Goal: Check status: Check status

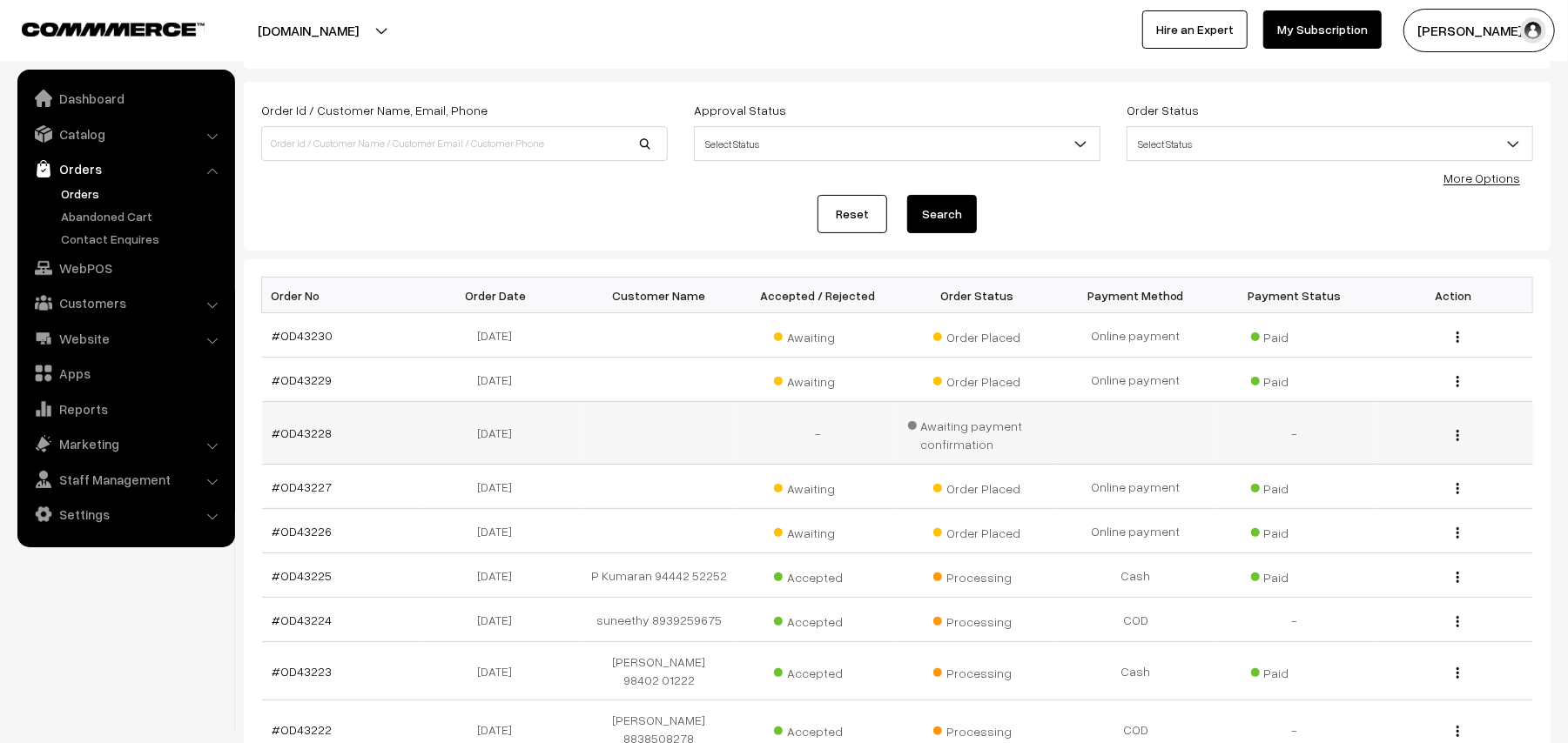
scroll to position [116, 0]
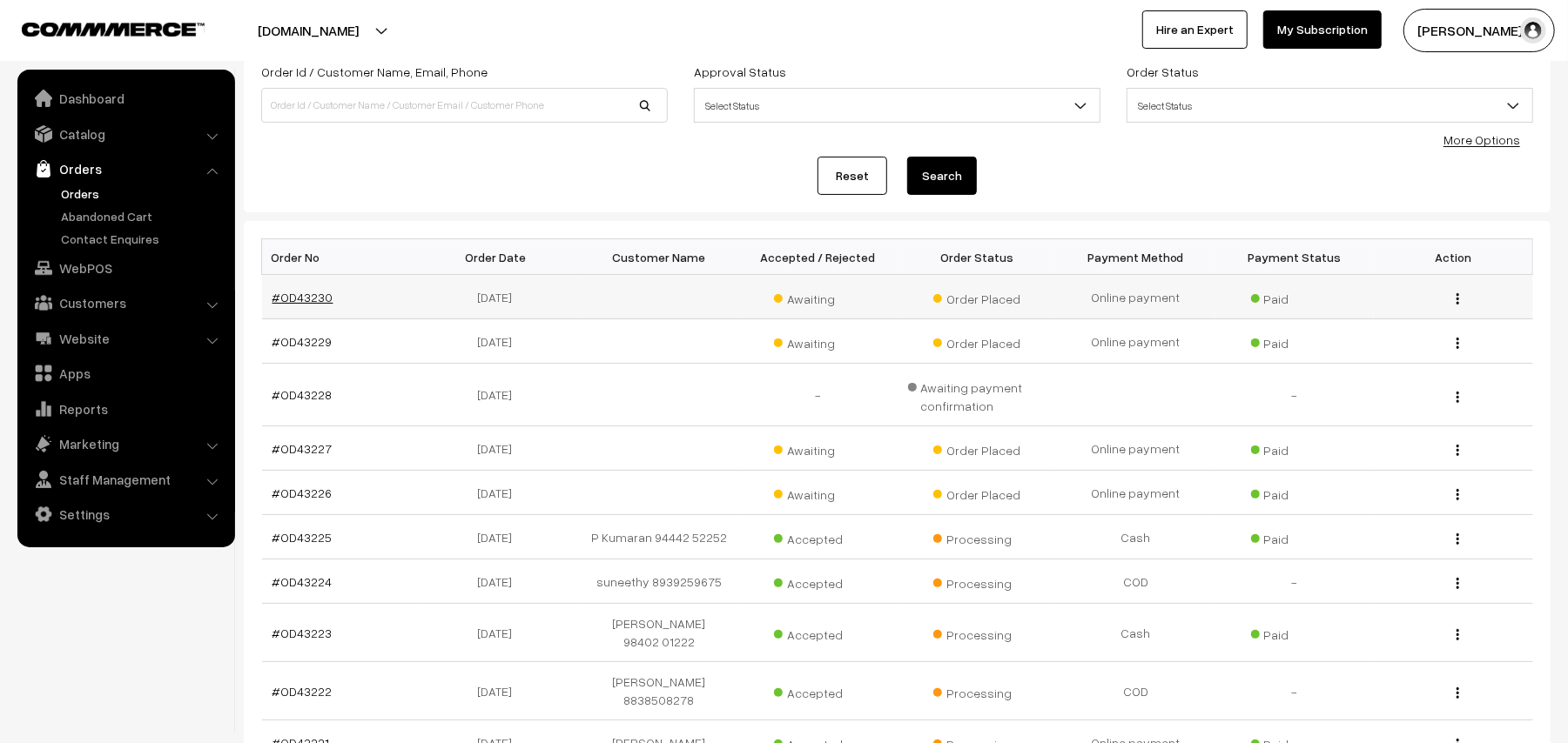
click at [314, 303] on link "#OD43230" at bounding box center [302, 298] width 61 height 15
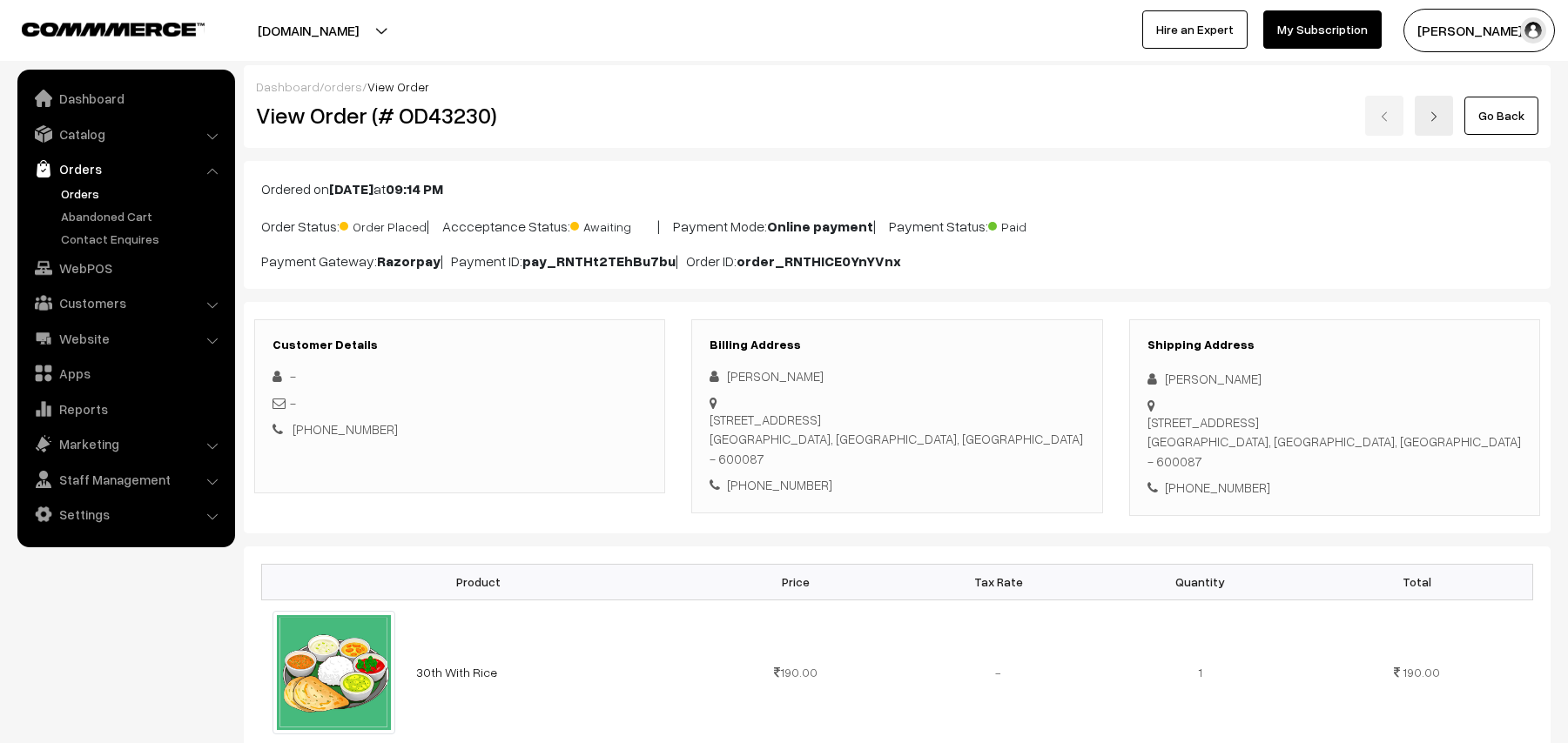
scroll to position [348, 0]
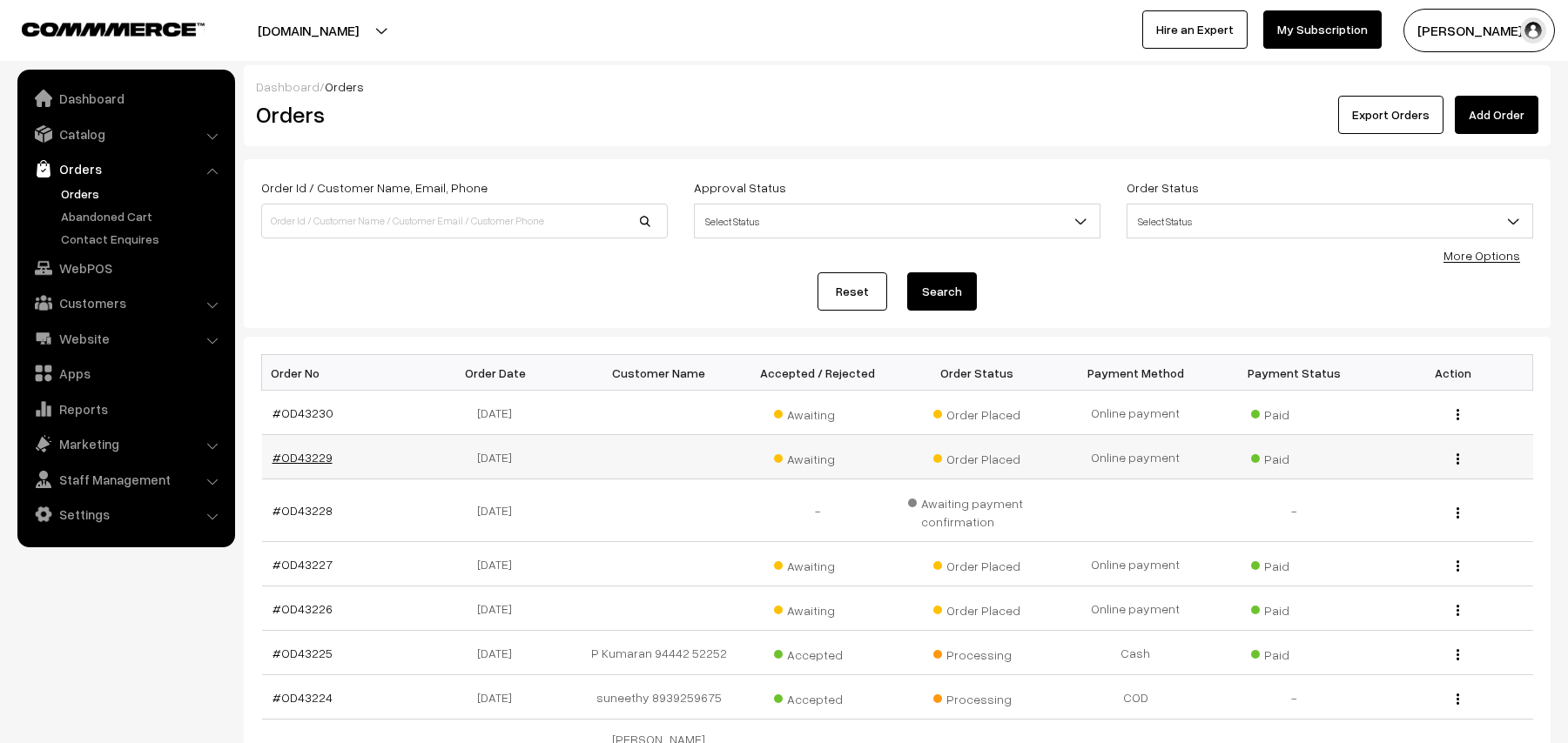
scroll to position [117, 0]
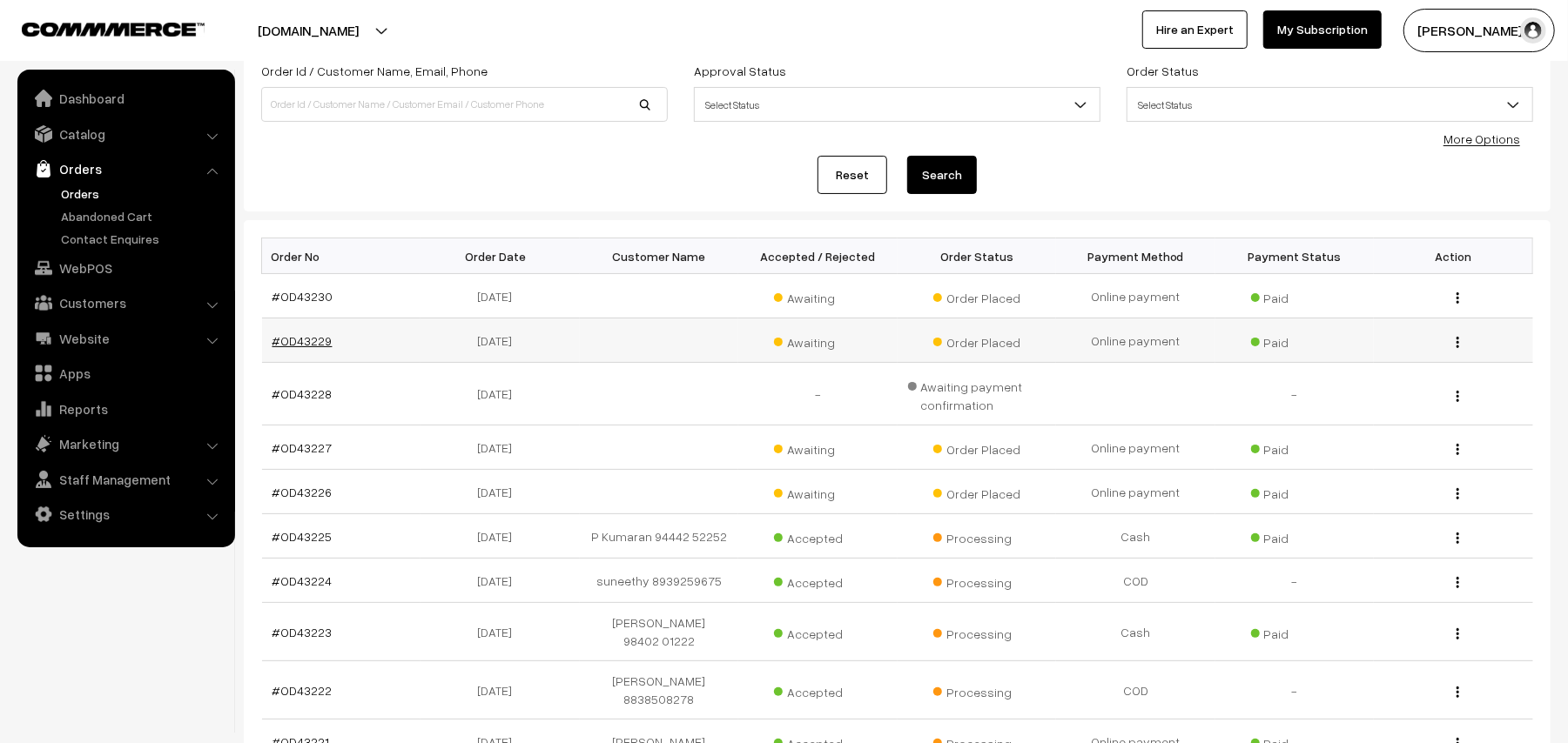
click at [319, 339] on link "#OD43229" at bounding box center [301, 341] width 60 height 15
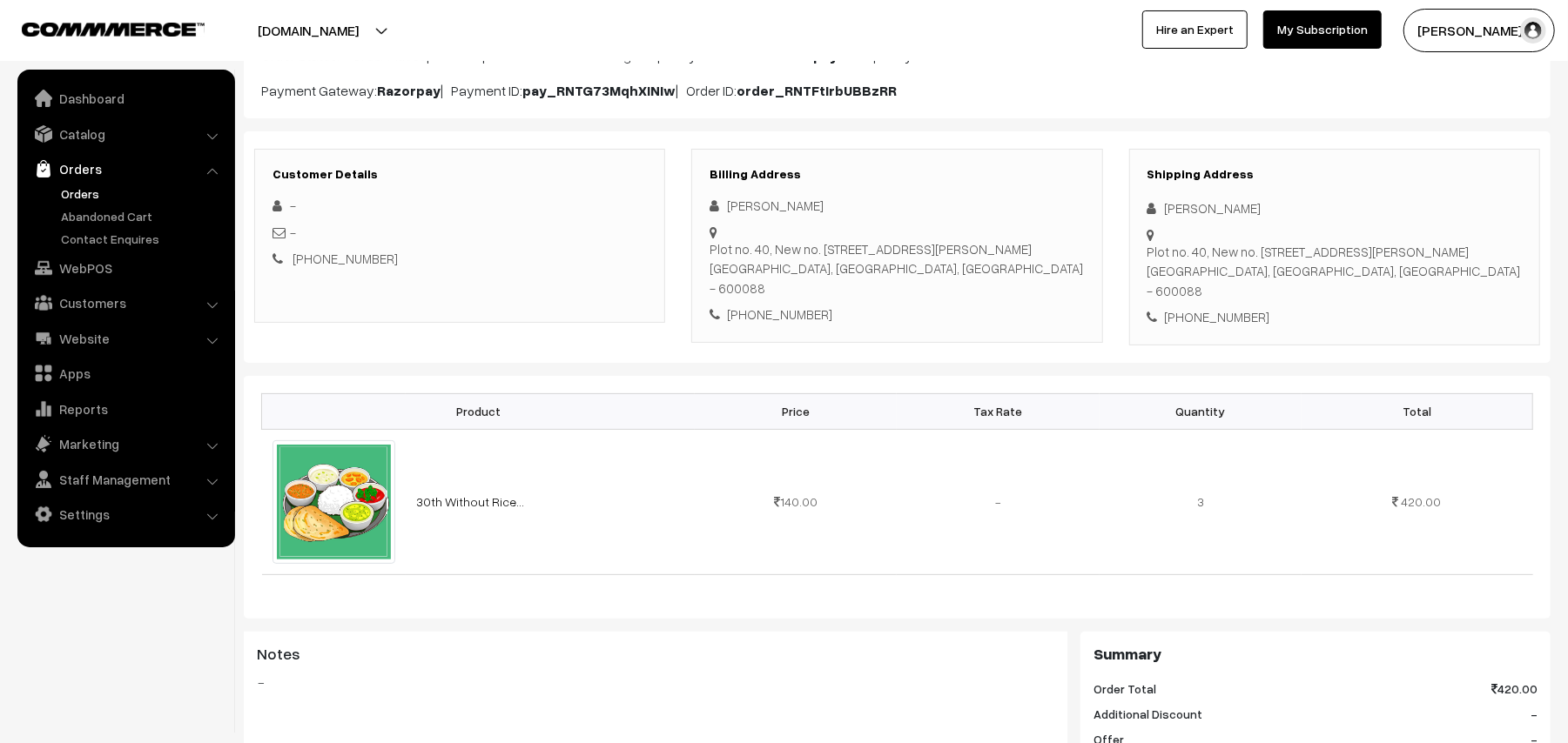
scroll to position [116, 0]
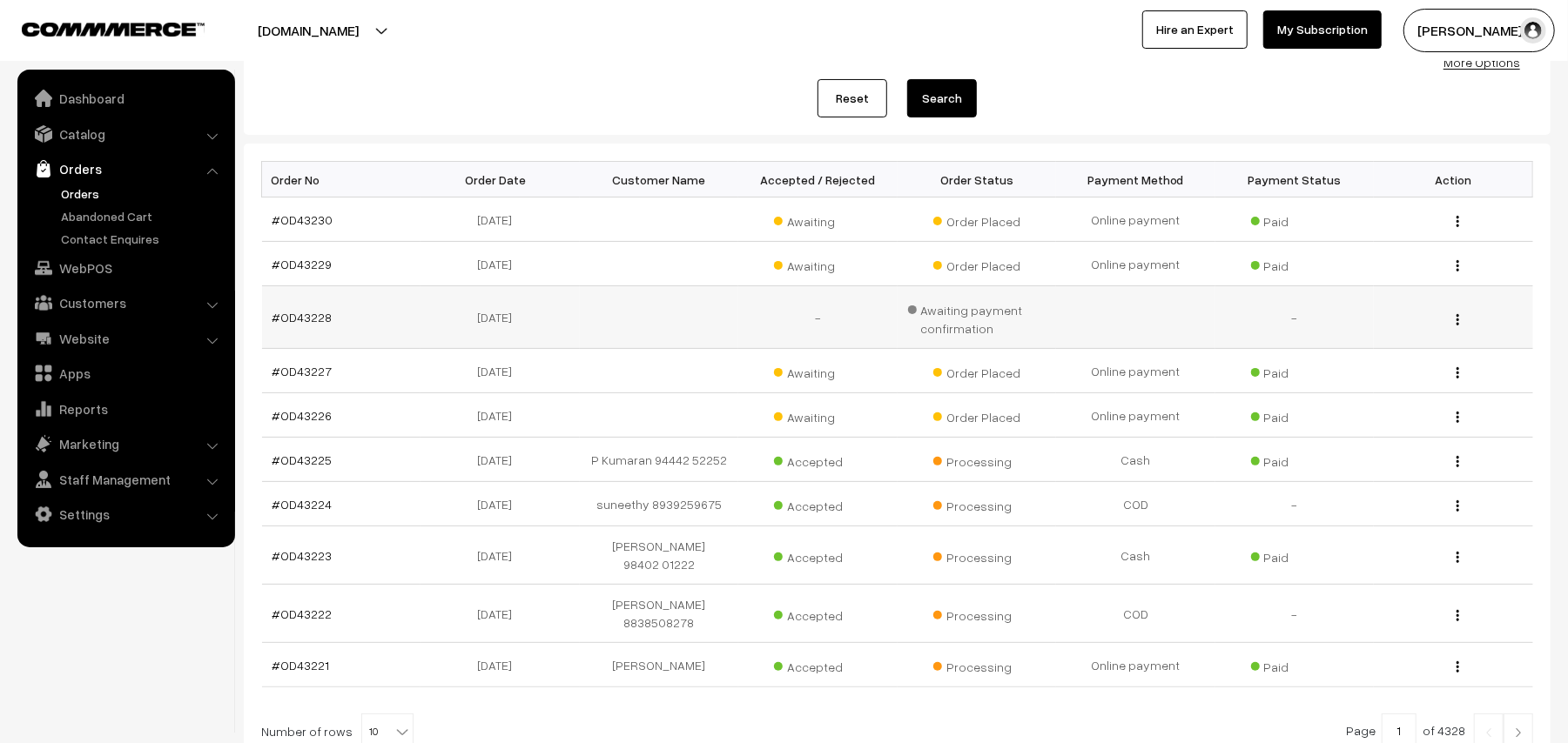
scroll to position [234, 0]
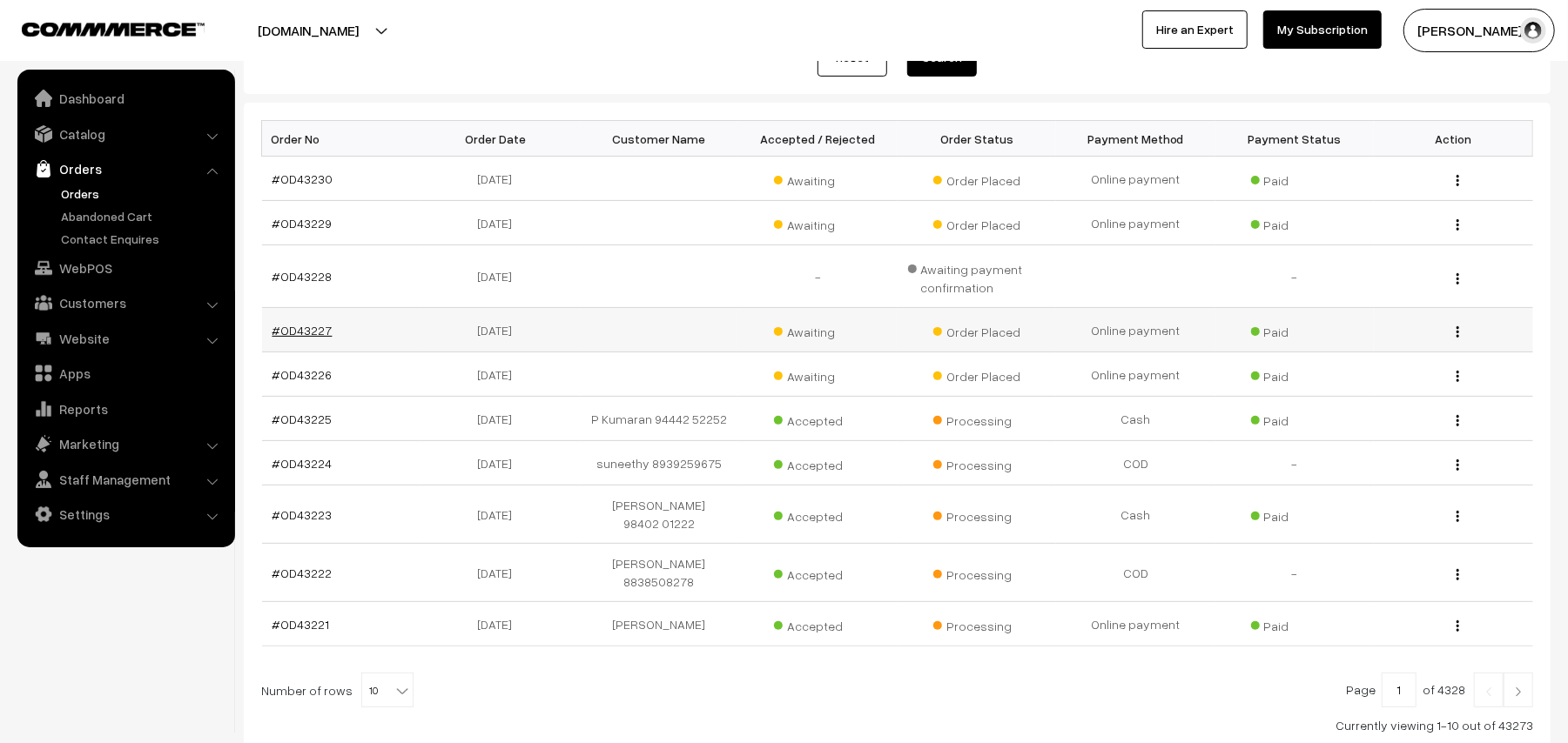
click at [308, 325] on link "#OD43227" at bounding box center [301, 331] width 60 height 15
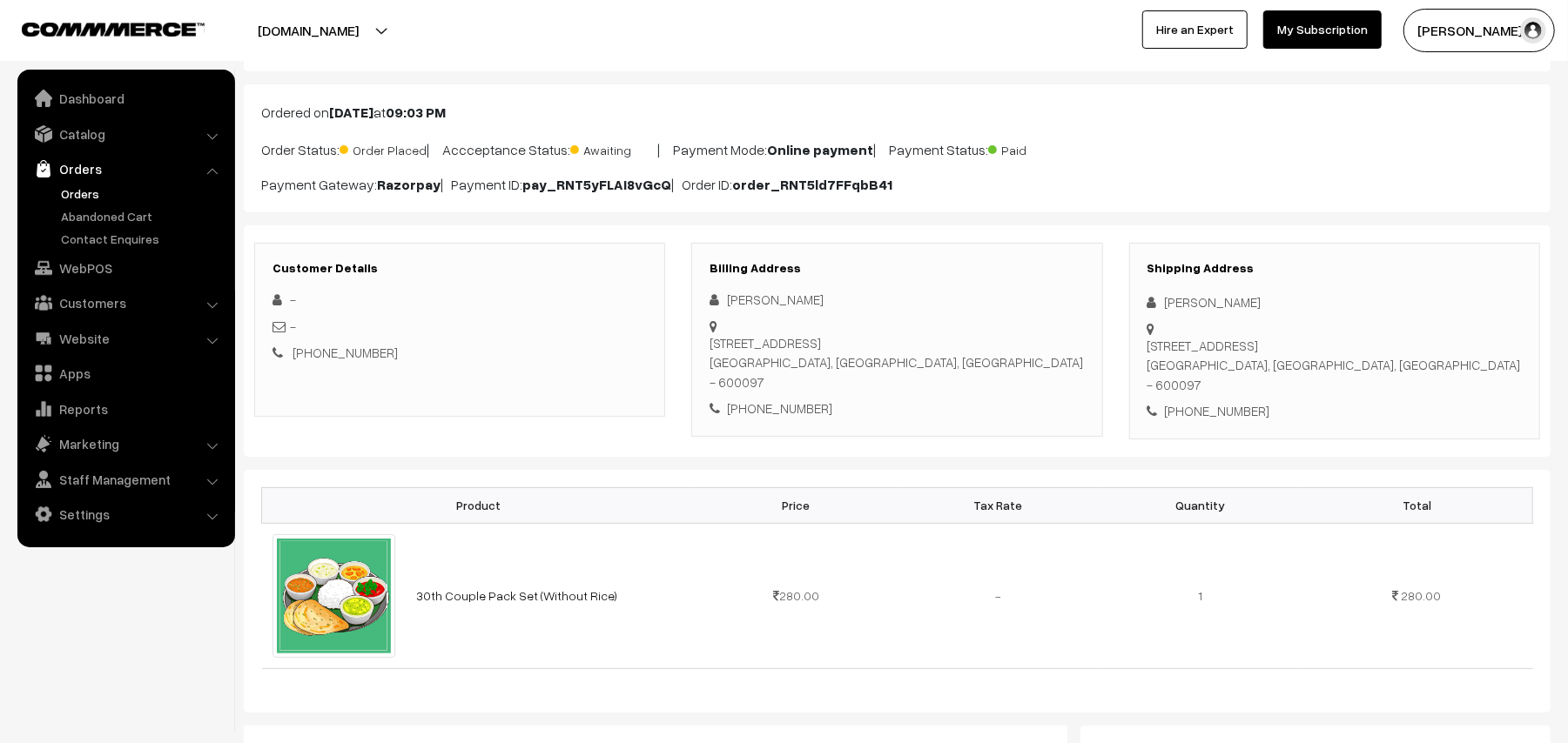
scroll to position [116, 0]
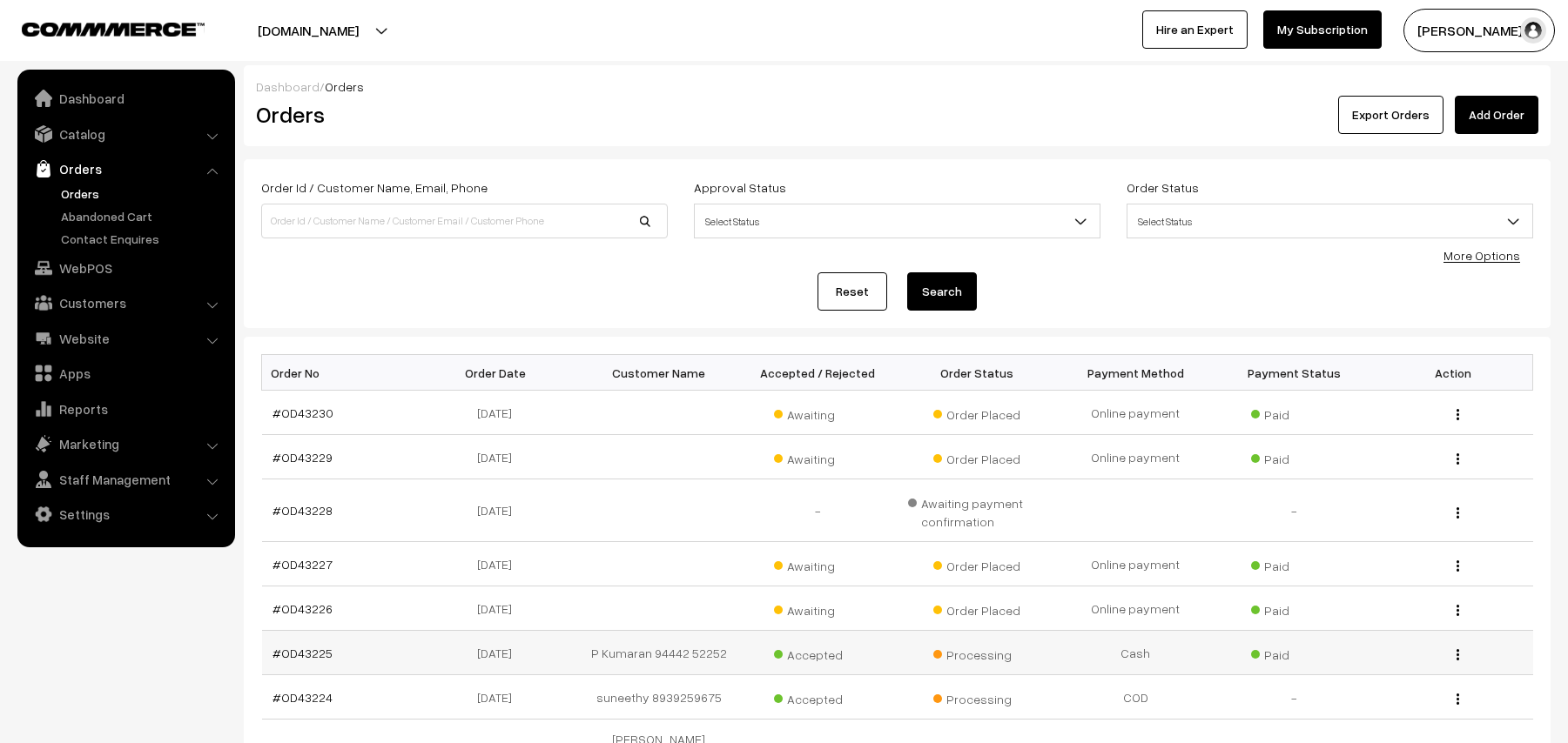
scroll to position [234, 0]
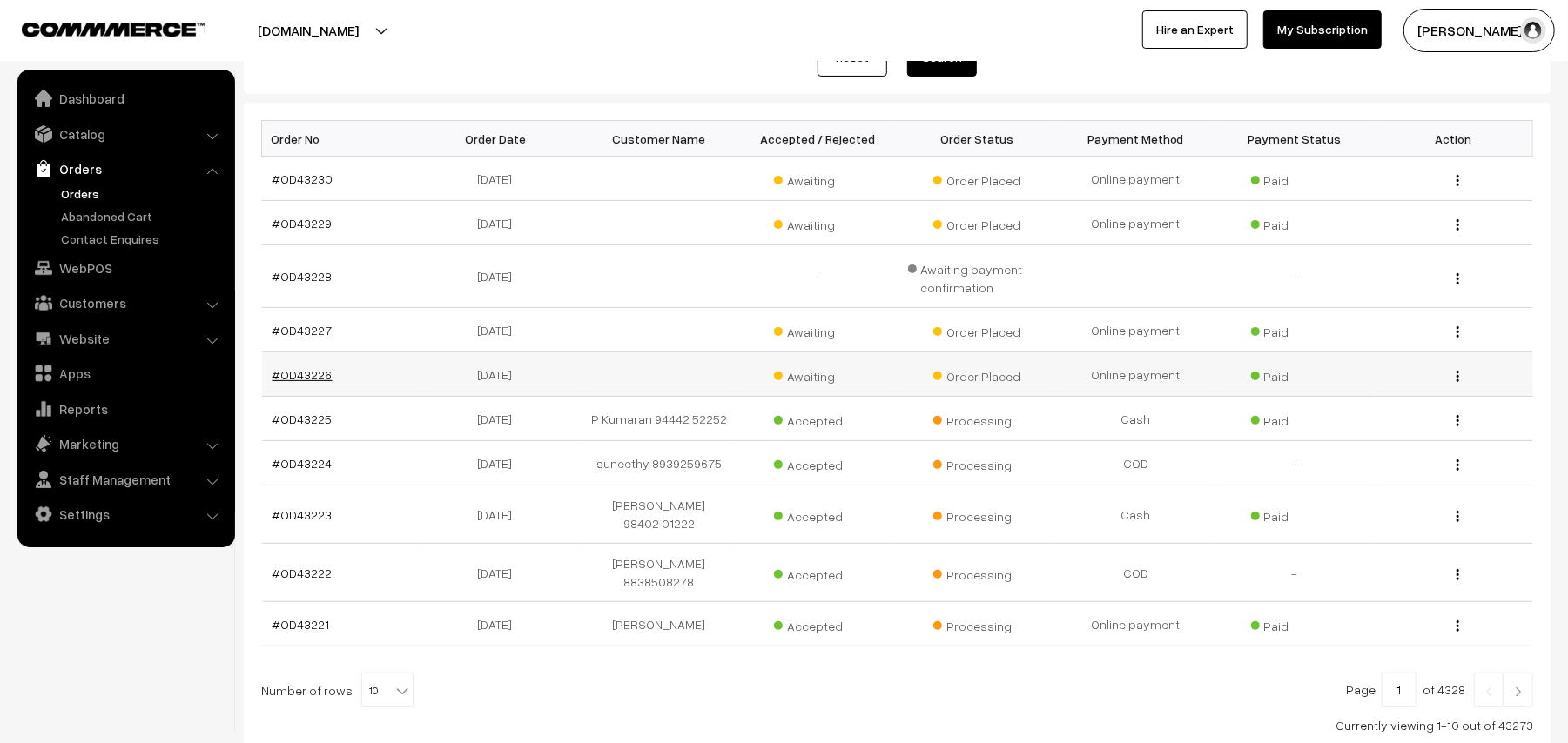
click at [314, 369] on link "#OD43226" at bounding box center [301, 375] width 60 height 15
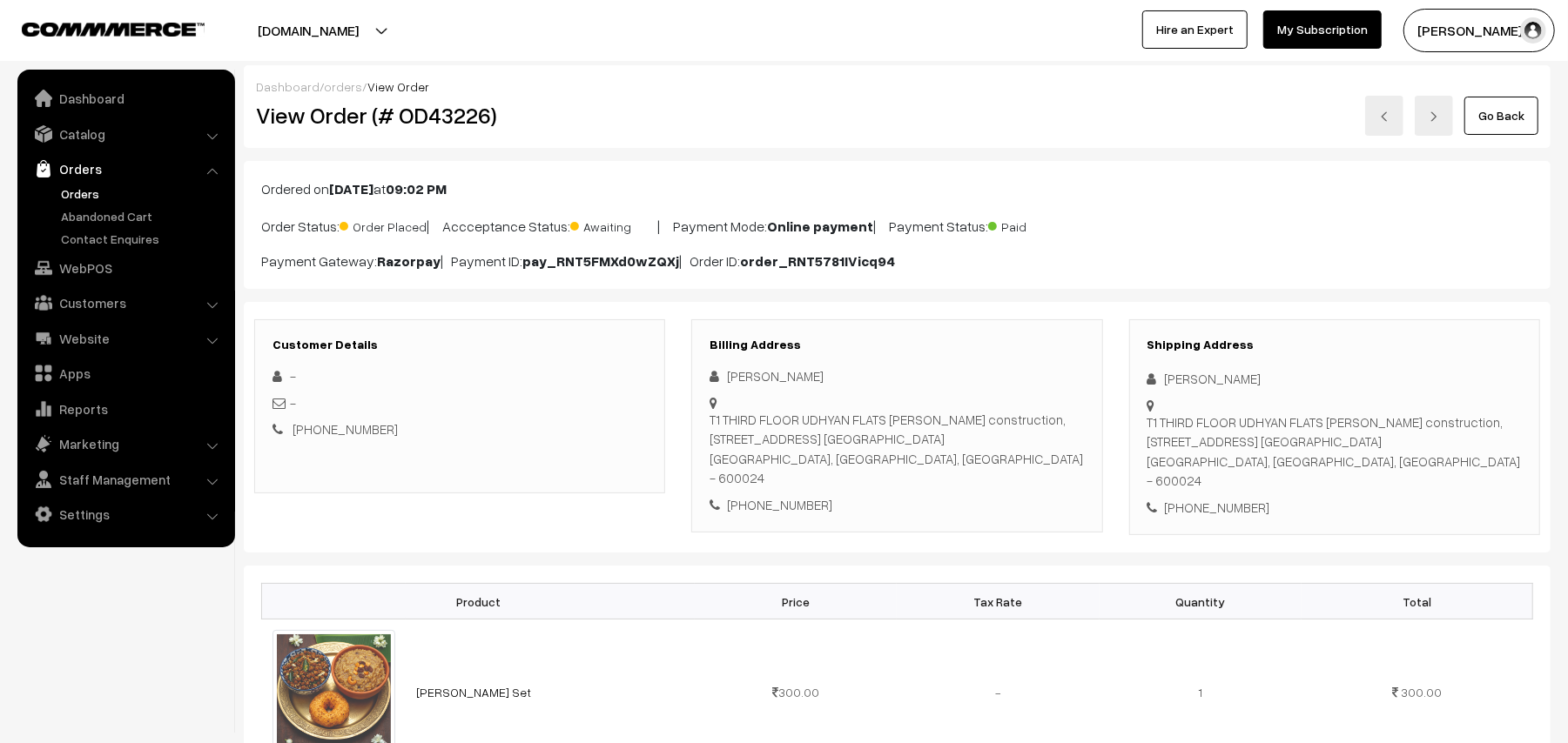
click at [1481, 108] on link "Go Back" at bounding box center [1502, 116] width 74 height 38
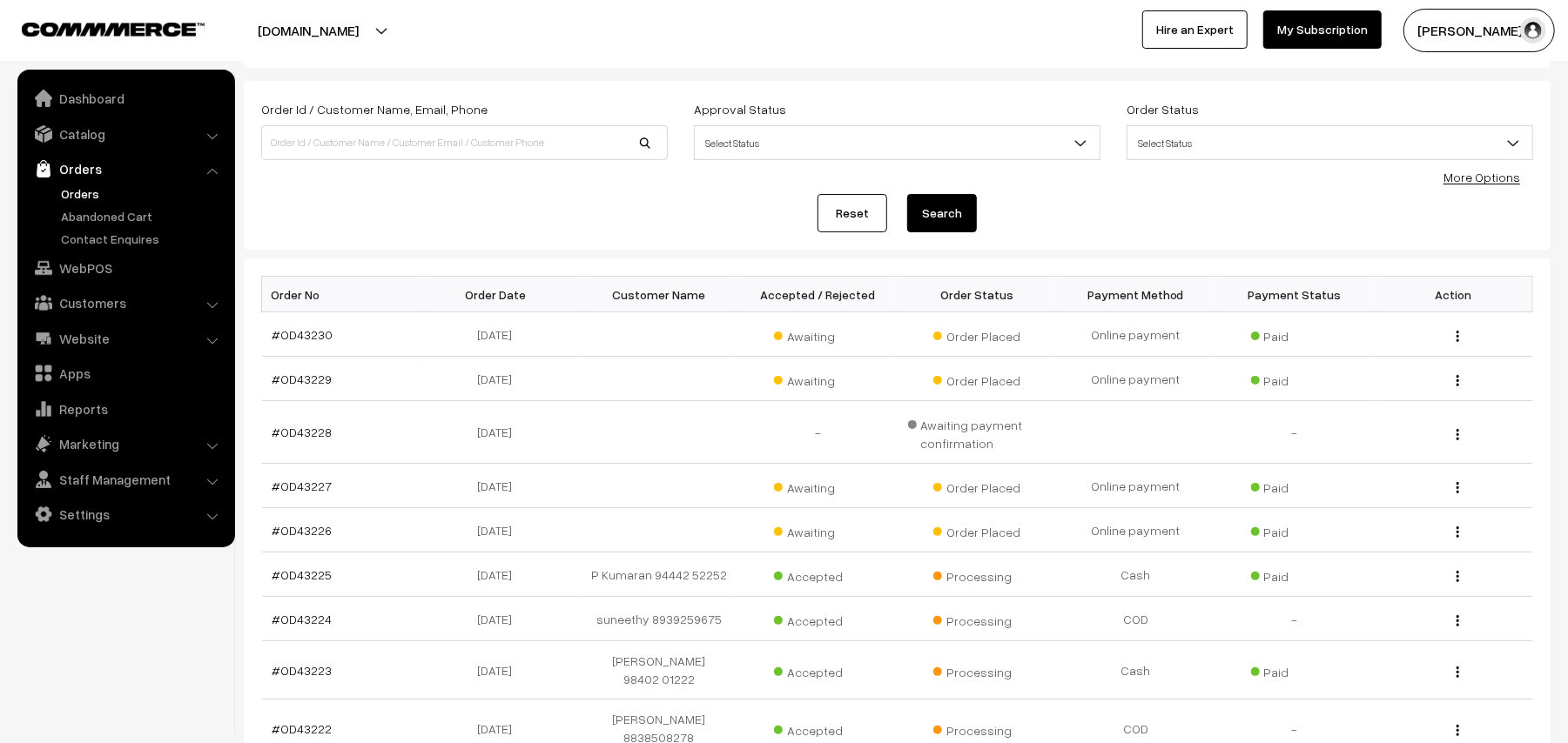
scroll to position [116, 0]
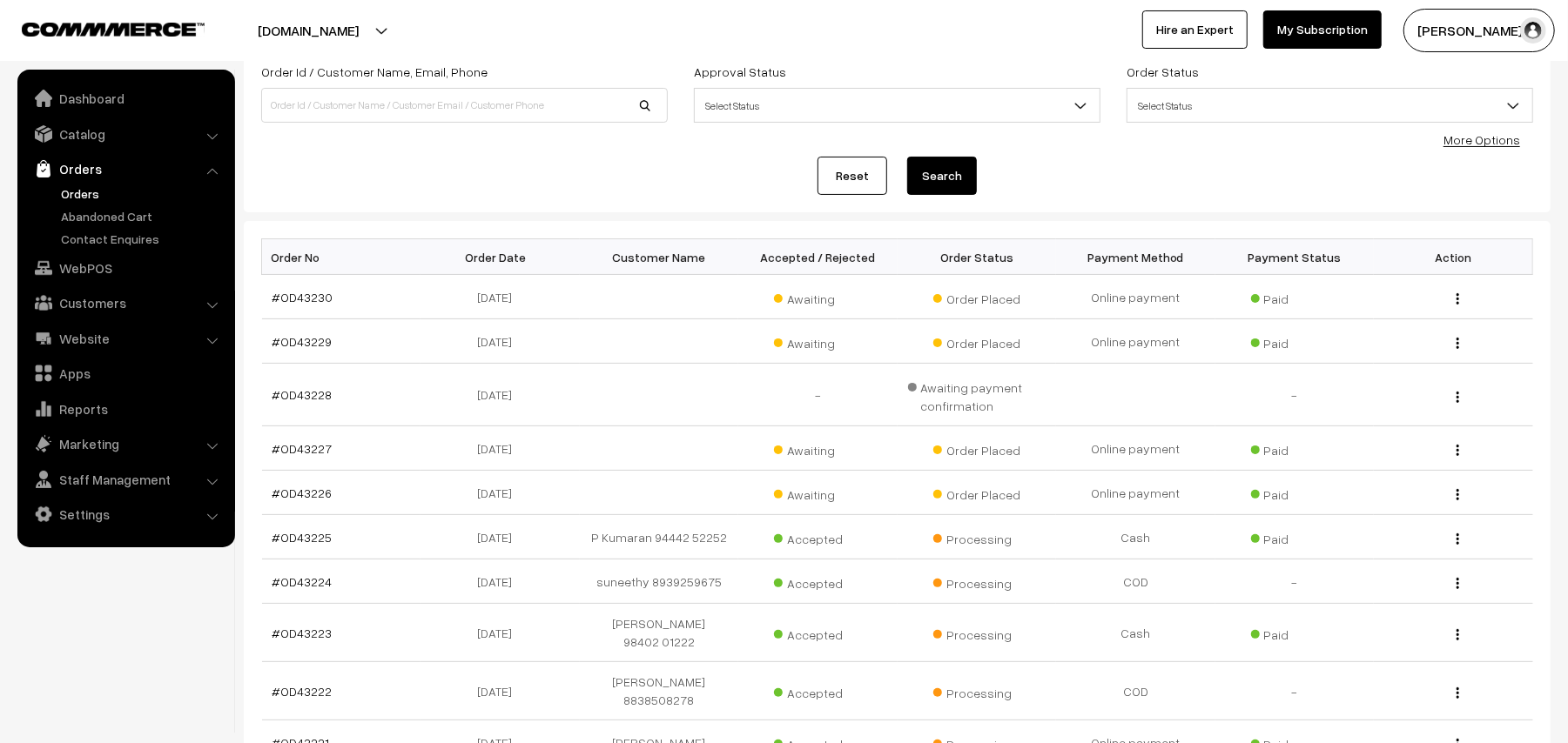
click at [94, 185] on link "Orders" at bounding box center [143, 193] width 173 height 18
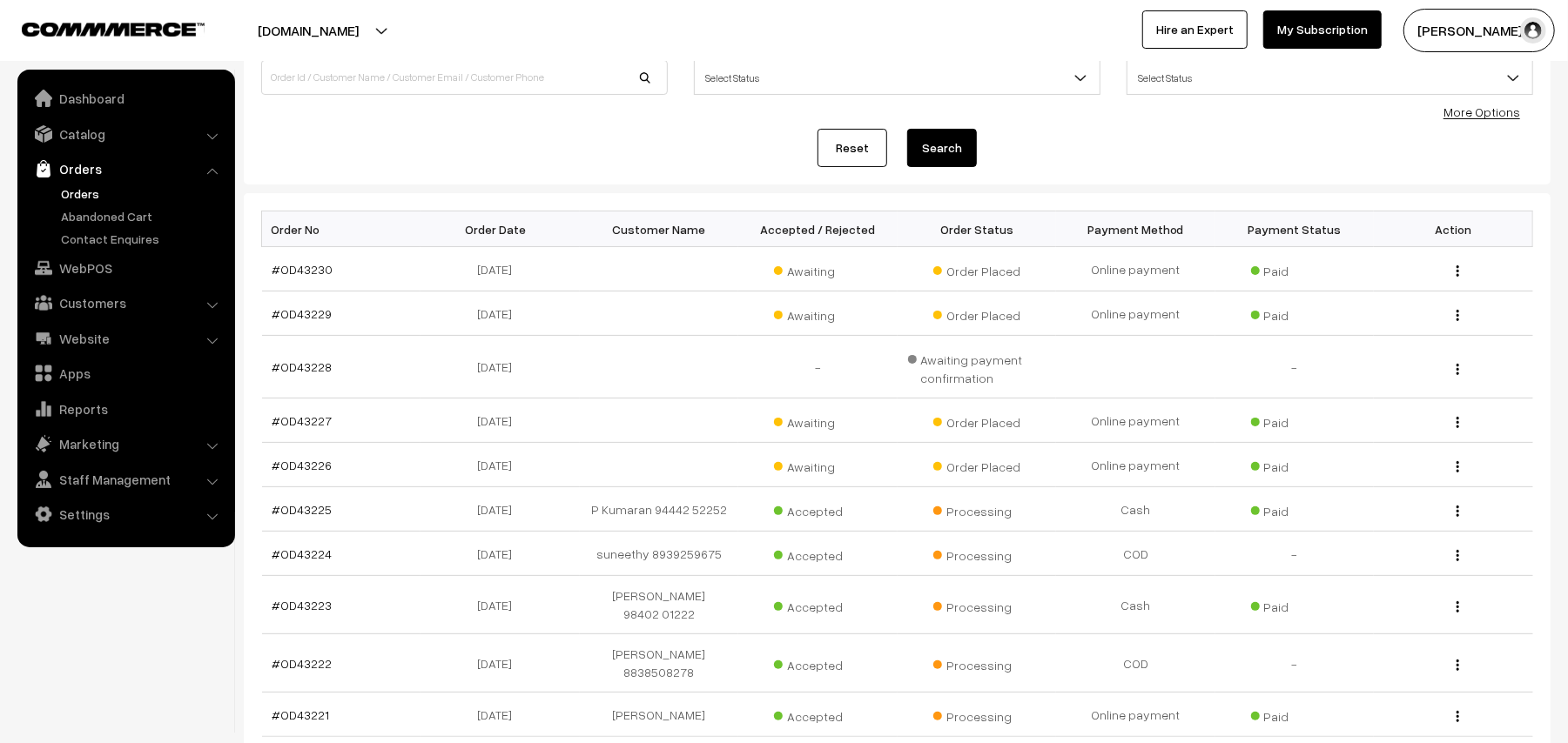
scroll to position [332, 0]
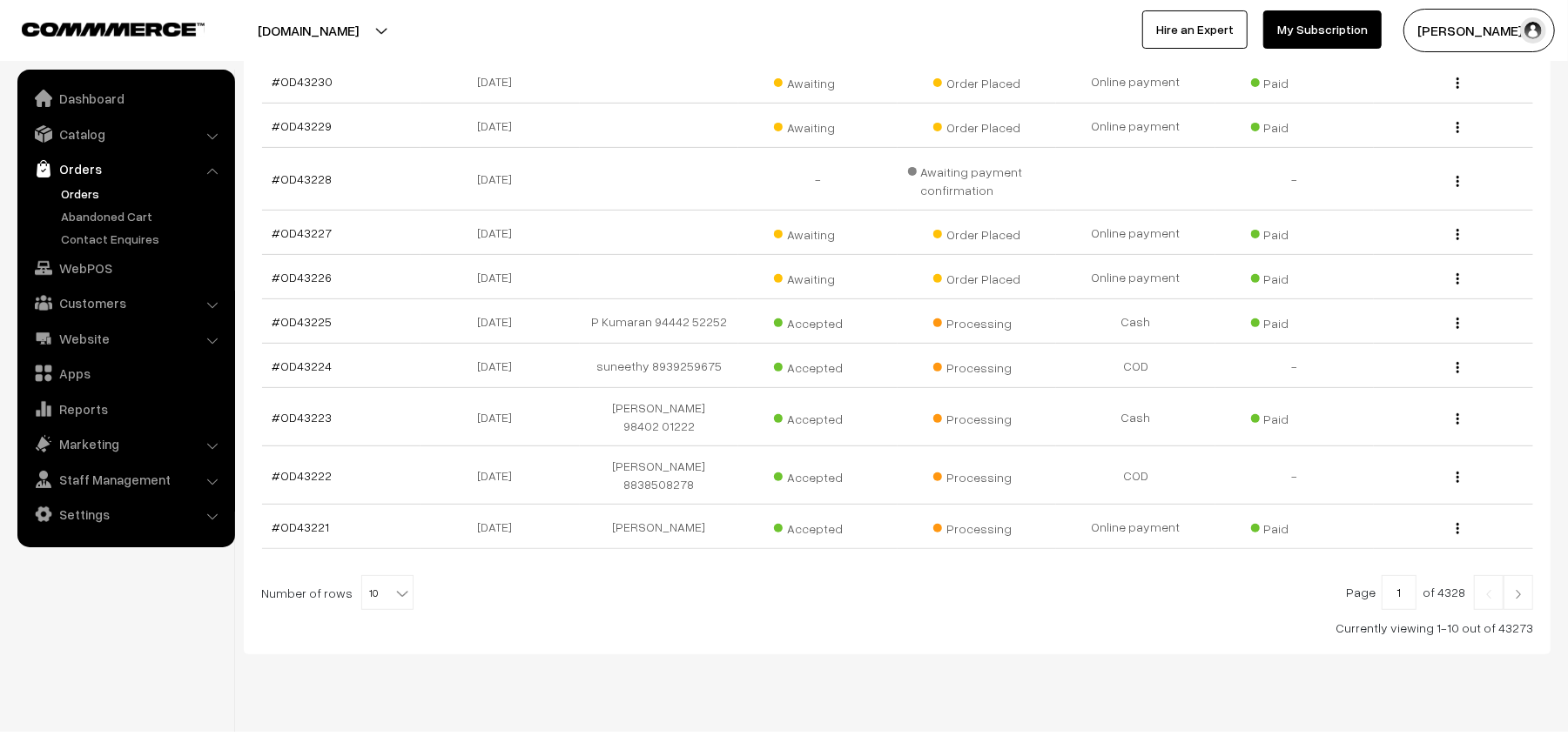
drag, startPoint x: 88, startPoint y: 198, endPoint x: 78, endPoint y: 200, distance: 10.2
click at [87, 199] on link "Orders" at bounding box center [143, 193] width 173 height 18
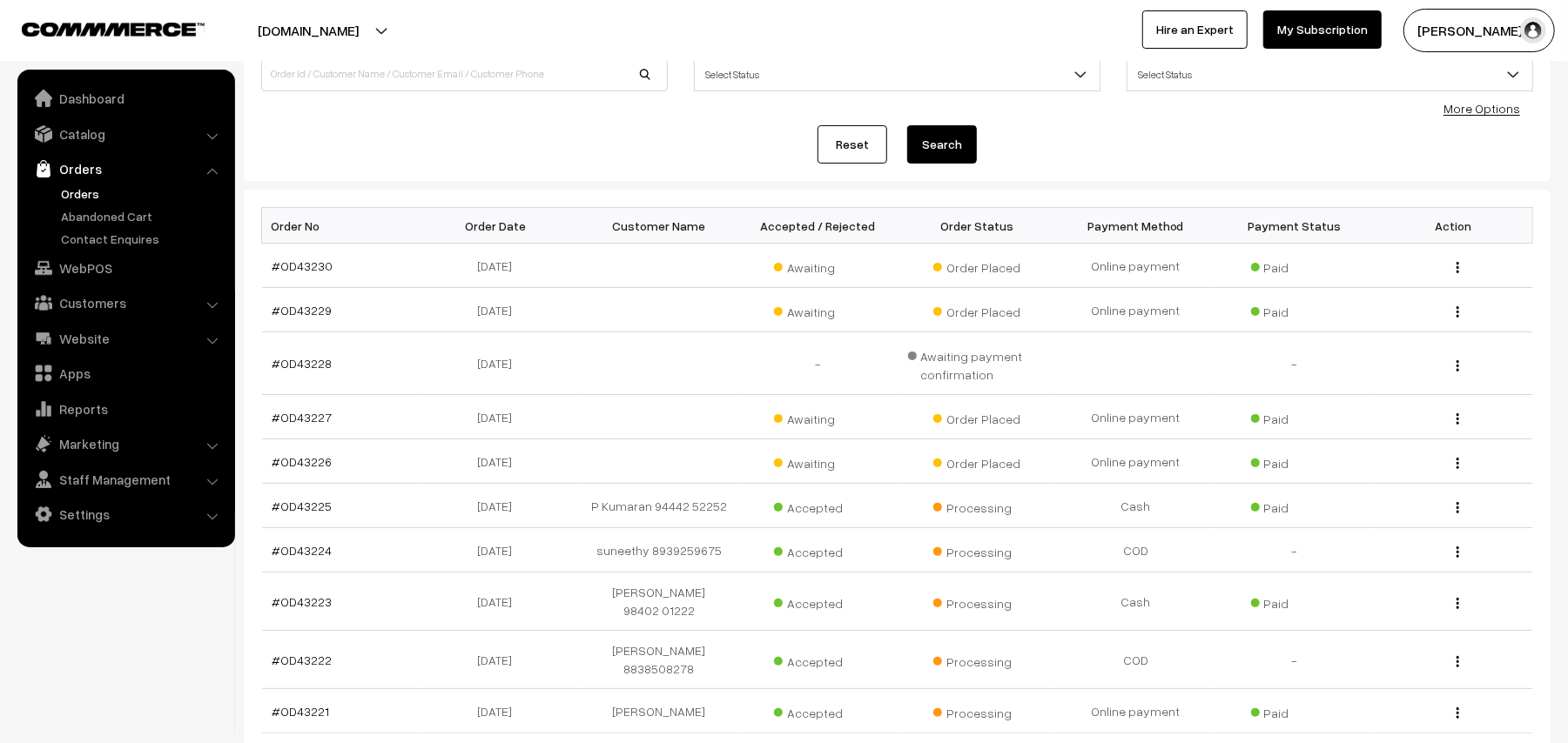
scroll to position [0, 0]
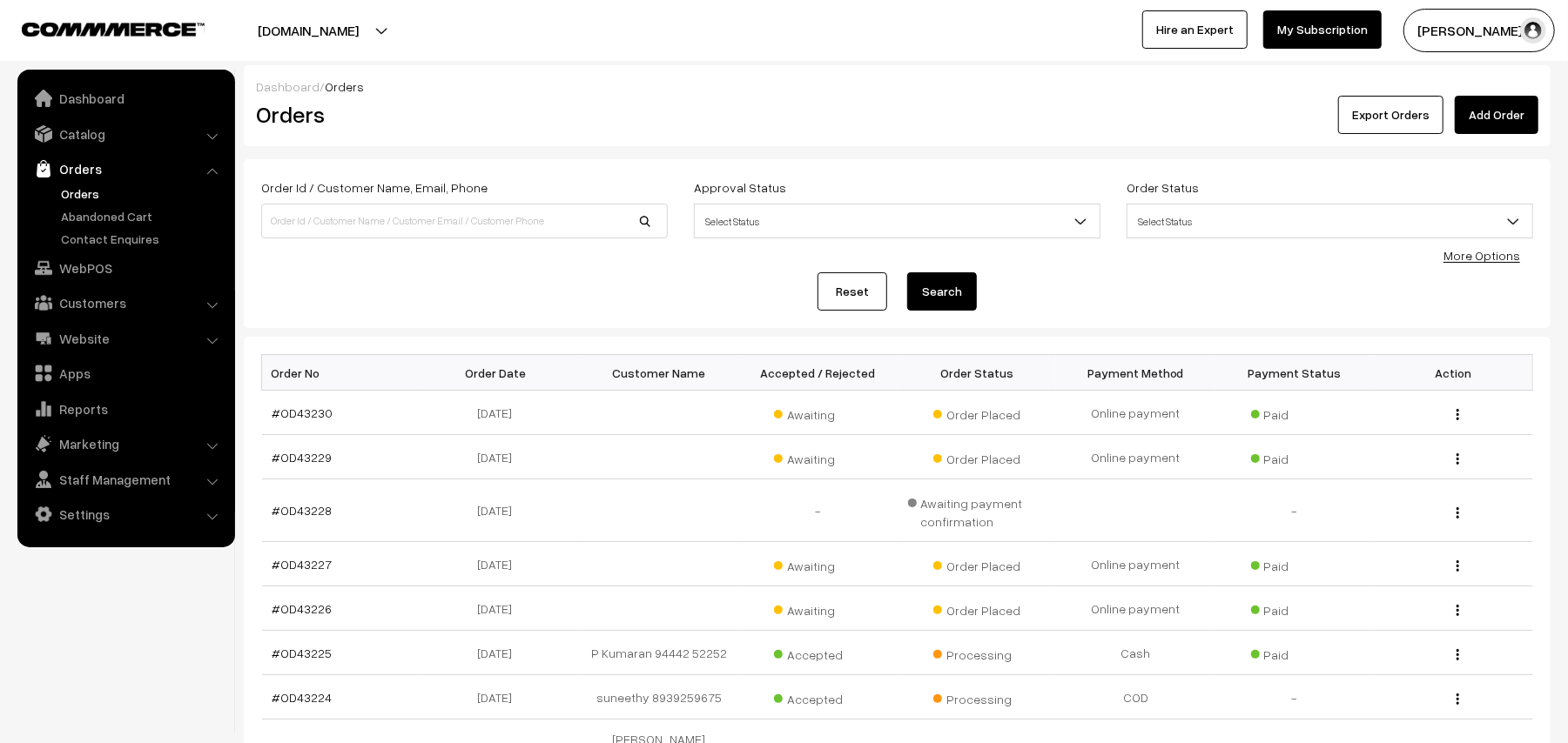
click at [100, 202] on link "Orders" at bounding box center [143, 193] width 173 height 18
click at [83, 193] on link "Orders" at bounding box center [143, 193] width 173 height 18
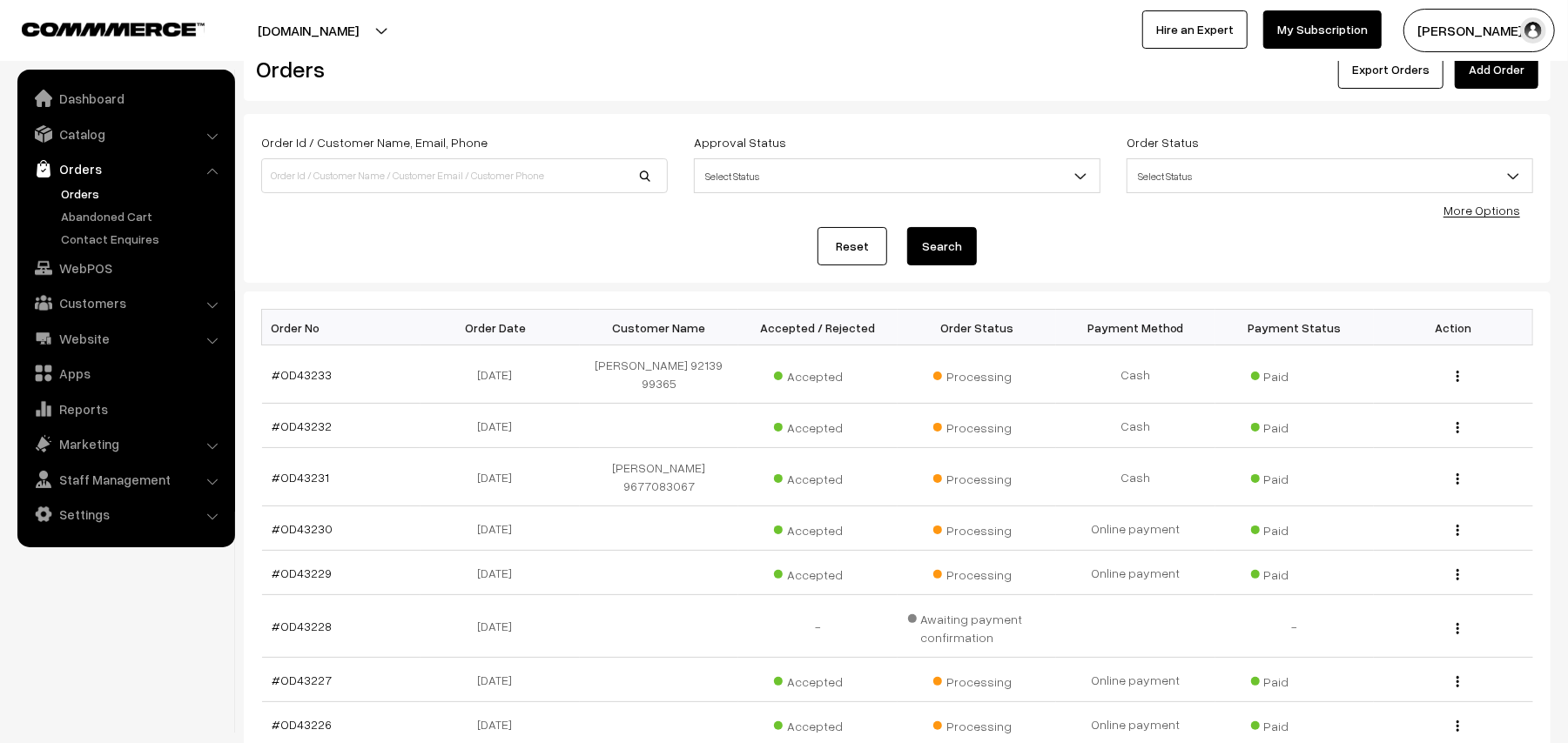
scroll to position [116, 0]
